Goal: Book appointment/travel/reservation

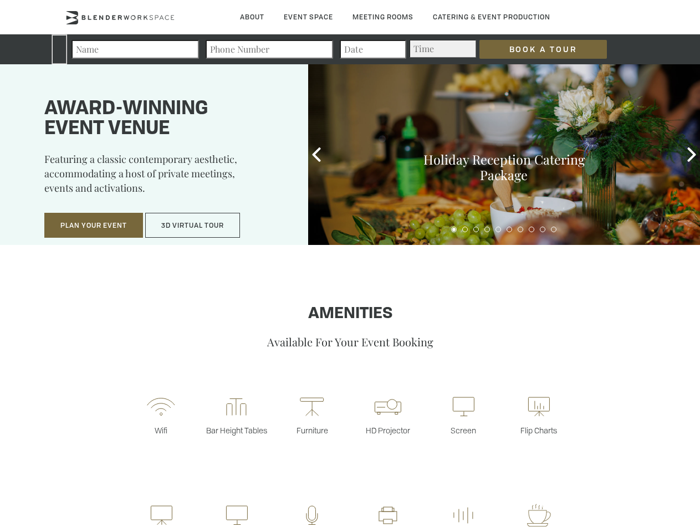
click at [534, 49] on input "Book a Tour" at bounding box center [544, 49] width 128 height 19
click at [94, 226] on button "Plan Your Event" at bounding box center [93, 226] width 99 height 26
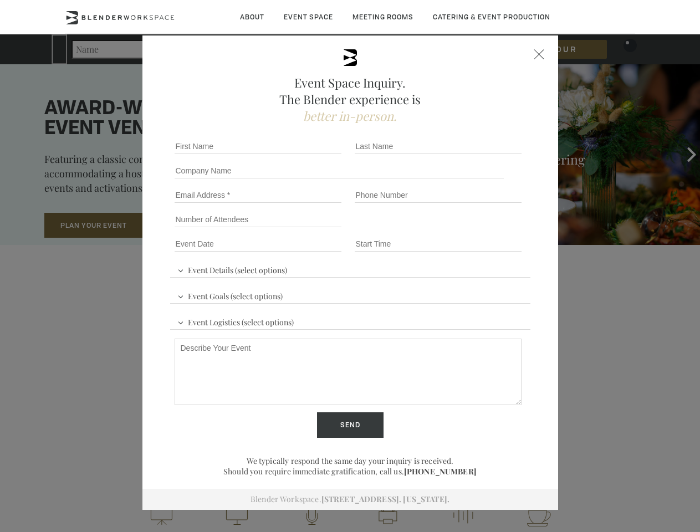
click at [193, 226] on button "3D Virtual Tour" at bounding box center [192, 226] width 95 height 26
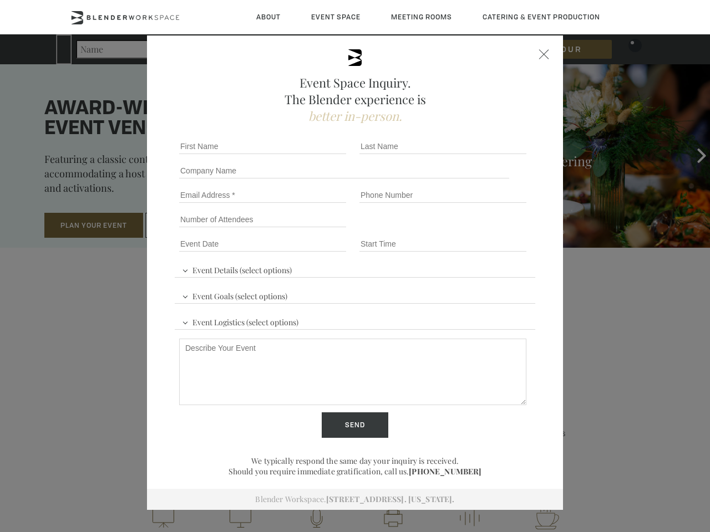
click at [317, 155] on div "First name *" at bounding box center [265, 146] width 180 height 24
click at [692, 155] on div "Event Space Inquiry. The Blender experience is better in-person. Event Details …" at bounding box center [355, 266] width 710 height 532
click at [454, 230] on fieldset "Number of Attendees Budget Range" at bounding box center [355, 219] width 360 height 24
click at [465, 230] on fieldset "Number of Attendees Budget Range" at bounding box center [355, 219] width 360 height 24
click at [476, 230] on fieldset "Number of Attendees Budget Range" at bounding box center [355, 219] width 360 height 24
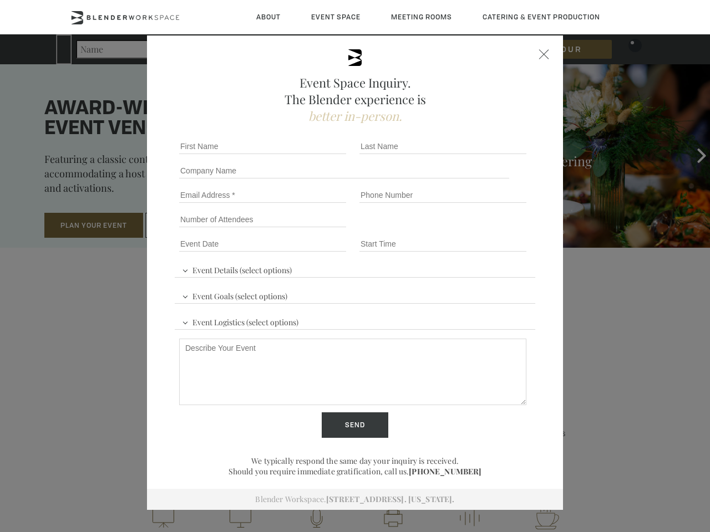
click at [487, 230] on fieldset "Number of Attendees Budget Range" at bounding box center [355, 219] width 360 height 24
click at [498, 230] on fieldset "Number of Attendees Budget Range" at bounding box center [355, 219] width 360 height 24
